Goal: Task Accomplishment & Management: Manage account settings

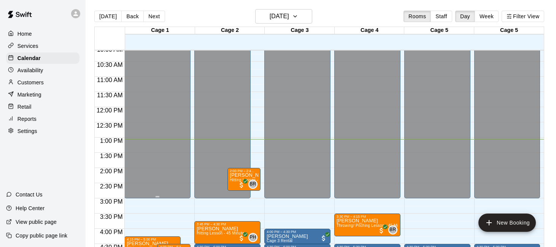
scroll to position [269, 0]
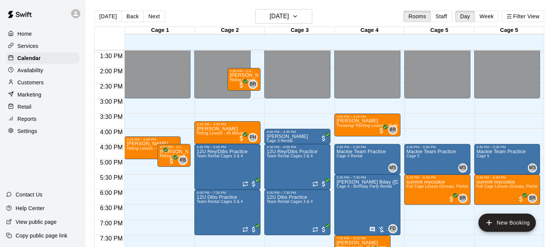
scroll to position [413, 0]
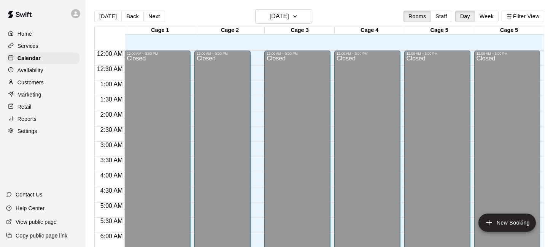
scroll to position [399, 0]
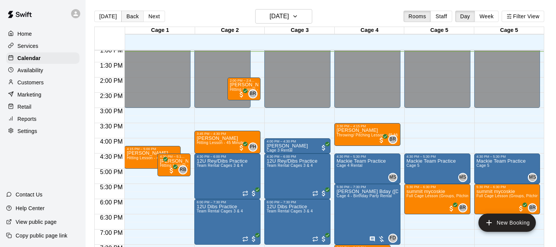
click at [130, 15] on button "Back" at bounding box center [132, 16] width 22 height 11
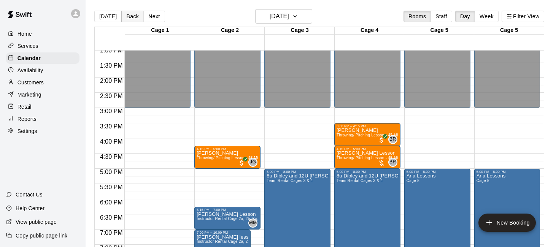
click at [130, 15] on button "Back" at bounding box center [132, 16] width 22 height 11
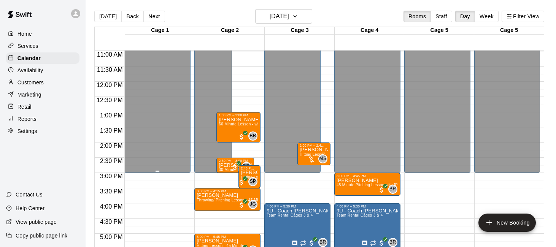
scroll to position [342, 0]
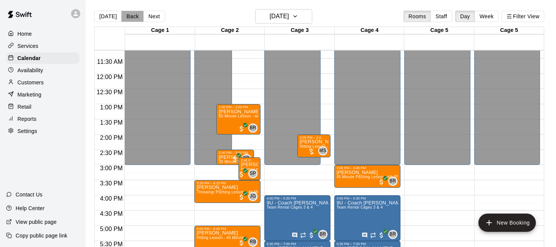
click at [130, 17] on button "Back" at bounding box center [132, 16] width 22 height 11
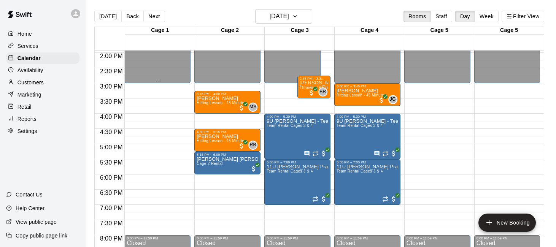
scroll to position [428, 0]
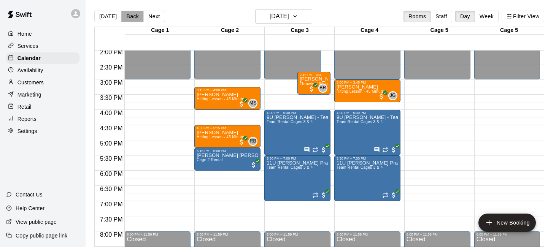
click at [132, 16] on button "Back" at bounding box center [132, 16] width 22 height 11
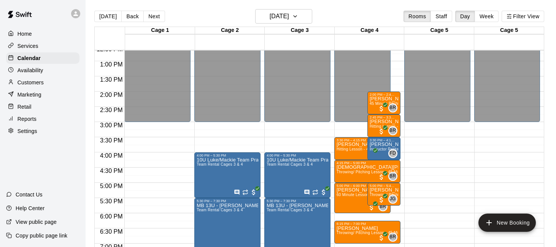
scroll to position [384, 0]
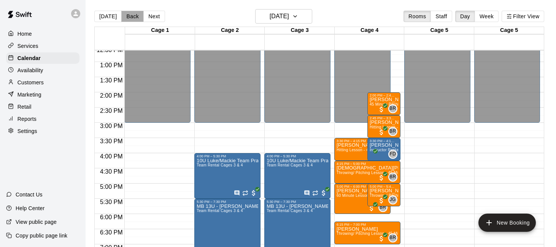
click at [127, 14] on button "Back" at bounding box center [132, 16] width 22 height 11
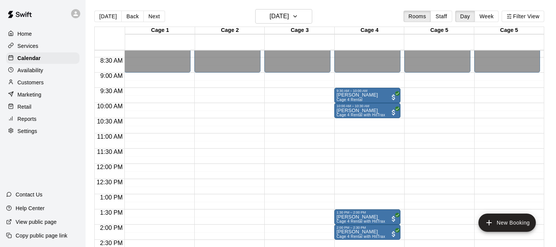
scroll to position [250, 0]
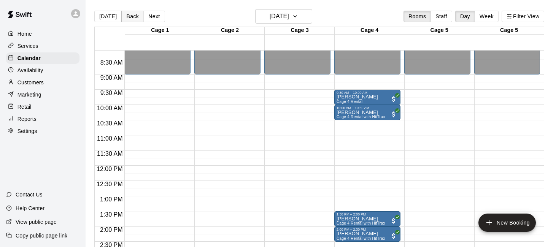
click at [134, 19] on button "Back" at bounding box center [132, 16] width 22 height 11
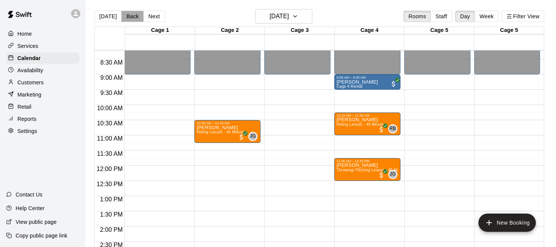
click at [134, 14] on button "Back" at bounding box center [132, 16] width 22 height 11
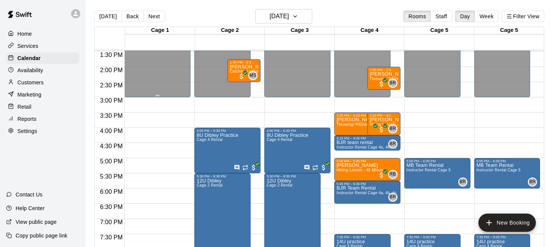
scroll to position [410, 0]
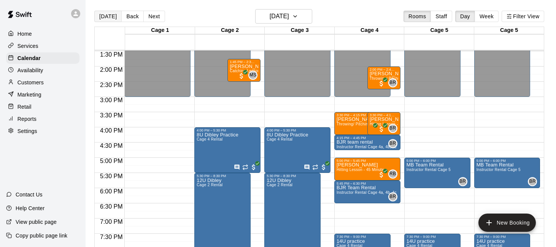
click at [111, 14] on button "[DATE]" at bounding box center [107, 16] width 27 height 11
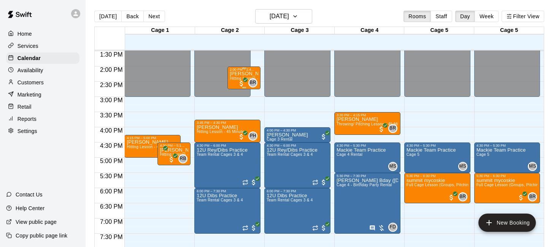
click at [251, 74] on p "[PERSON_NAME]" at bounding box center [244, 74] width 29 height 0
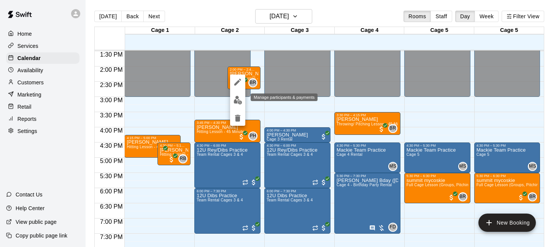
click at [238, 101] on img "edit" at bounding box center [238, 100] width 9 height 9
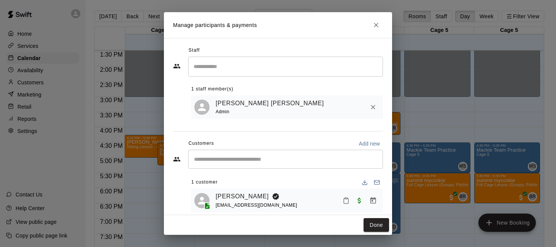
scroll to position [11, 0]
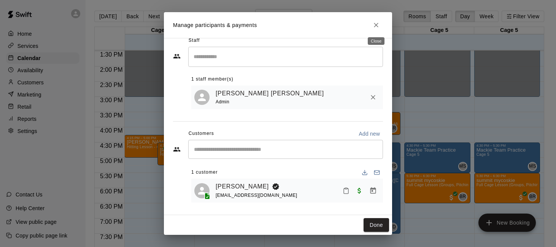
click at [375, 26] on icon "Close" at bounding box center [376, 25] width 5 height 5
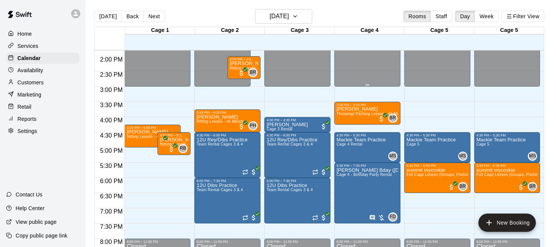
scroll to position [425, 0]
